Goal: Download file/media

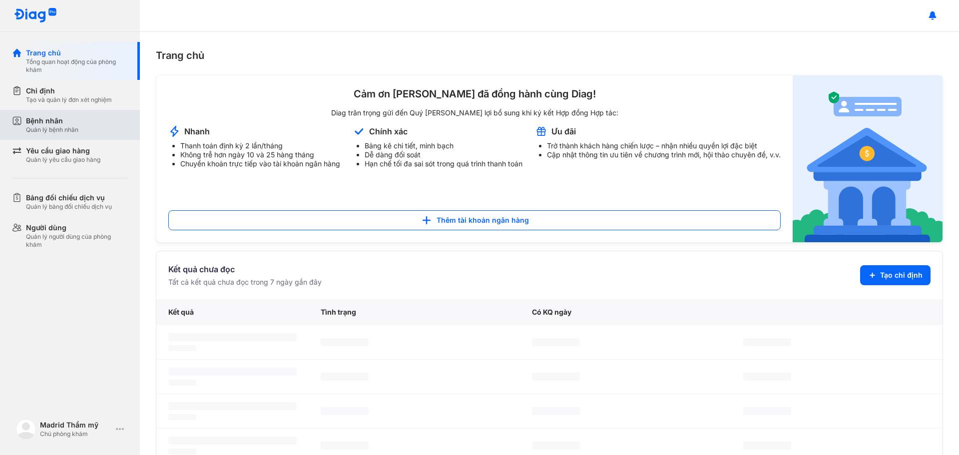
click at [51, 126] on div "Quản lý bệnh nhân" at bounding box center [52, 130] width 52 height 8
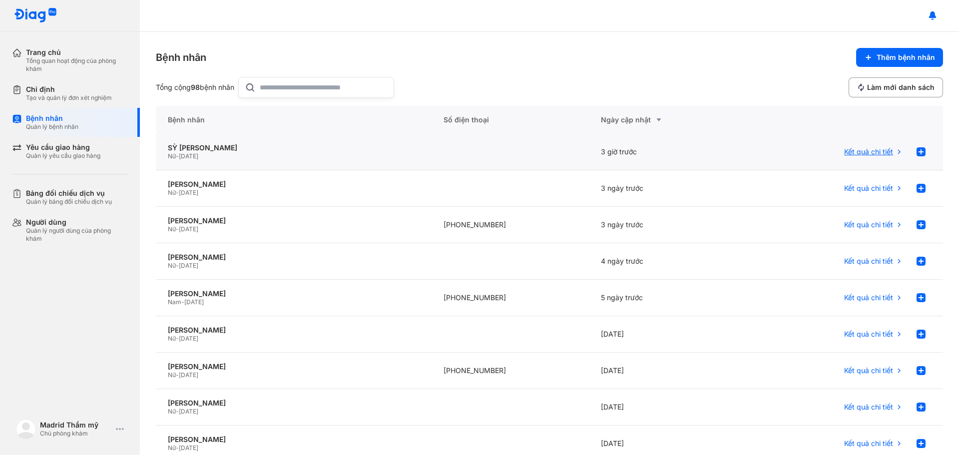
click at [862, 154] on span "Kết quả chi tiết" at bounding box center [868, 151] width 49 height 9
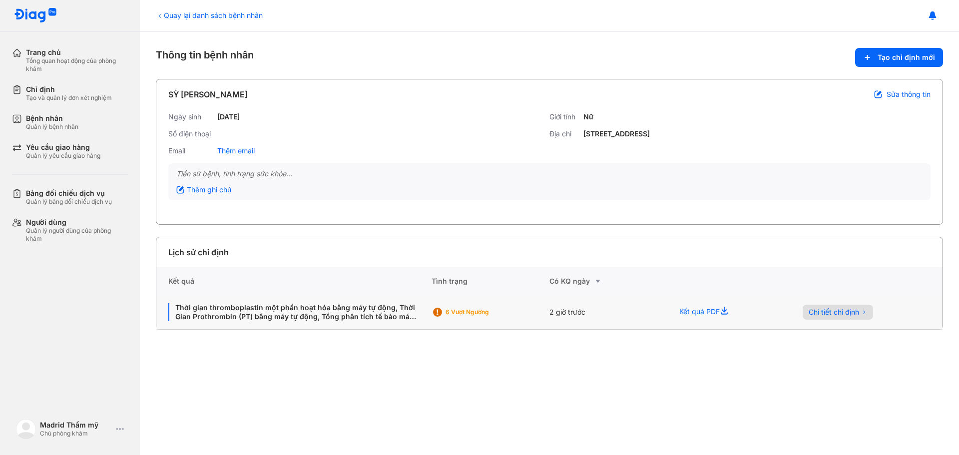
click at [839, 311] on span "Chi tiết chỉ định" at bounding box center [834, 312] width 50 height 9
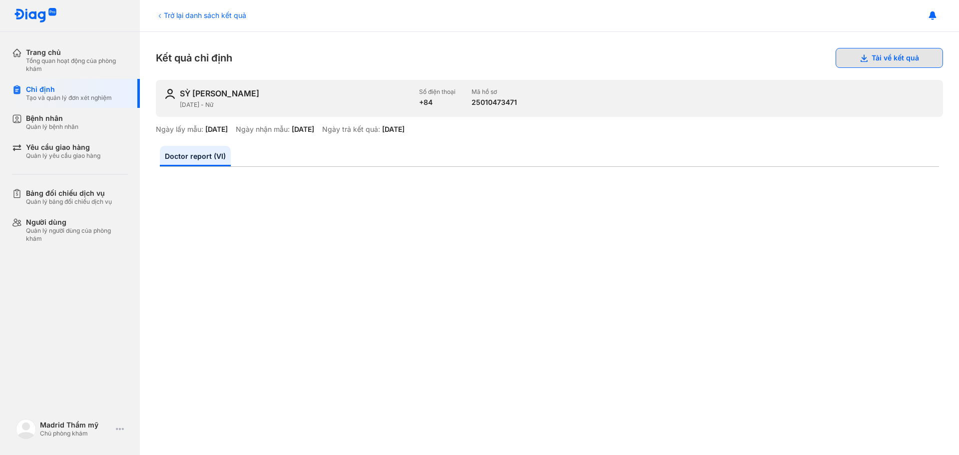
click at [912, 60] on button "Tải về kết quả" at bounding box center [889, 58] width 107 height 20
